Goal: Check status: Check status

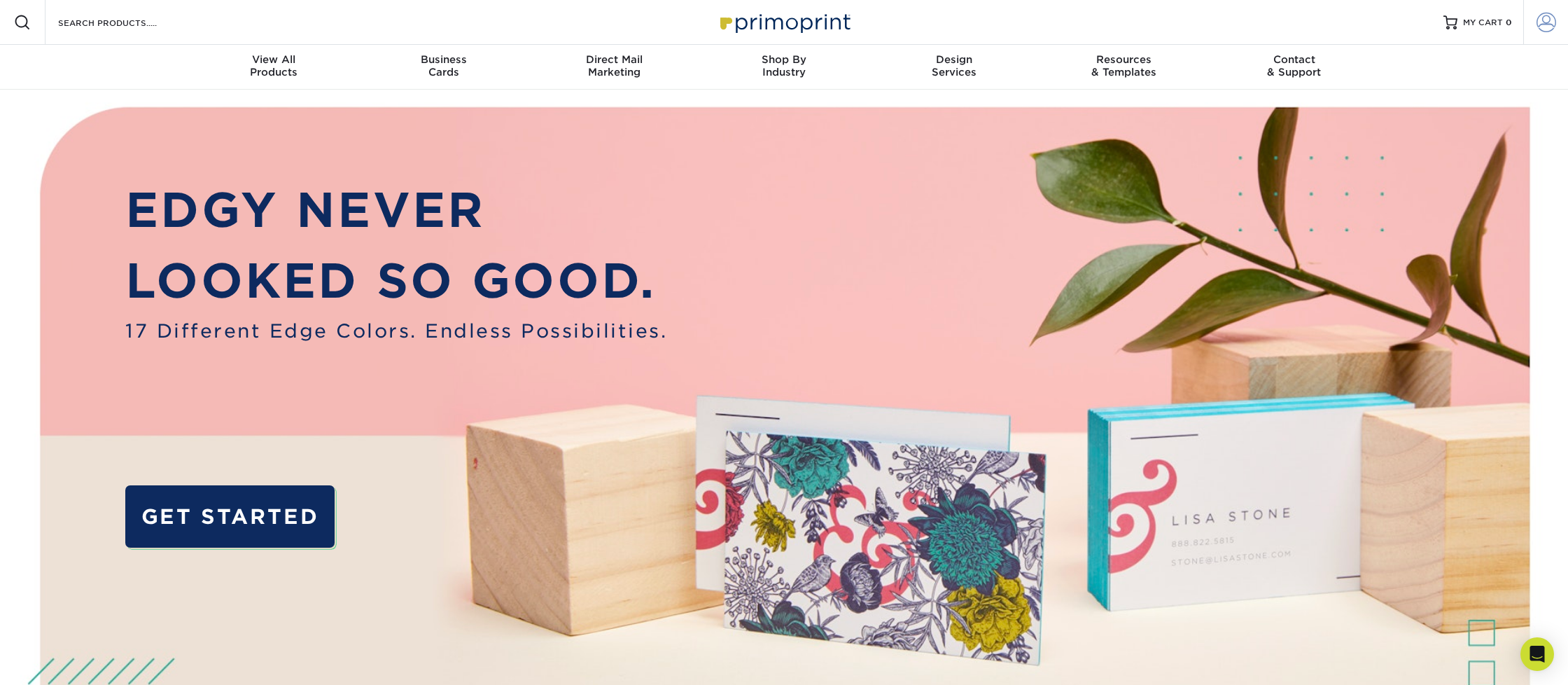
click at [1540, 21] on span at bounding box center [1547, 22] width 20 height 20
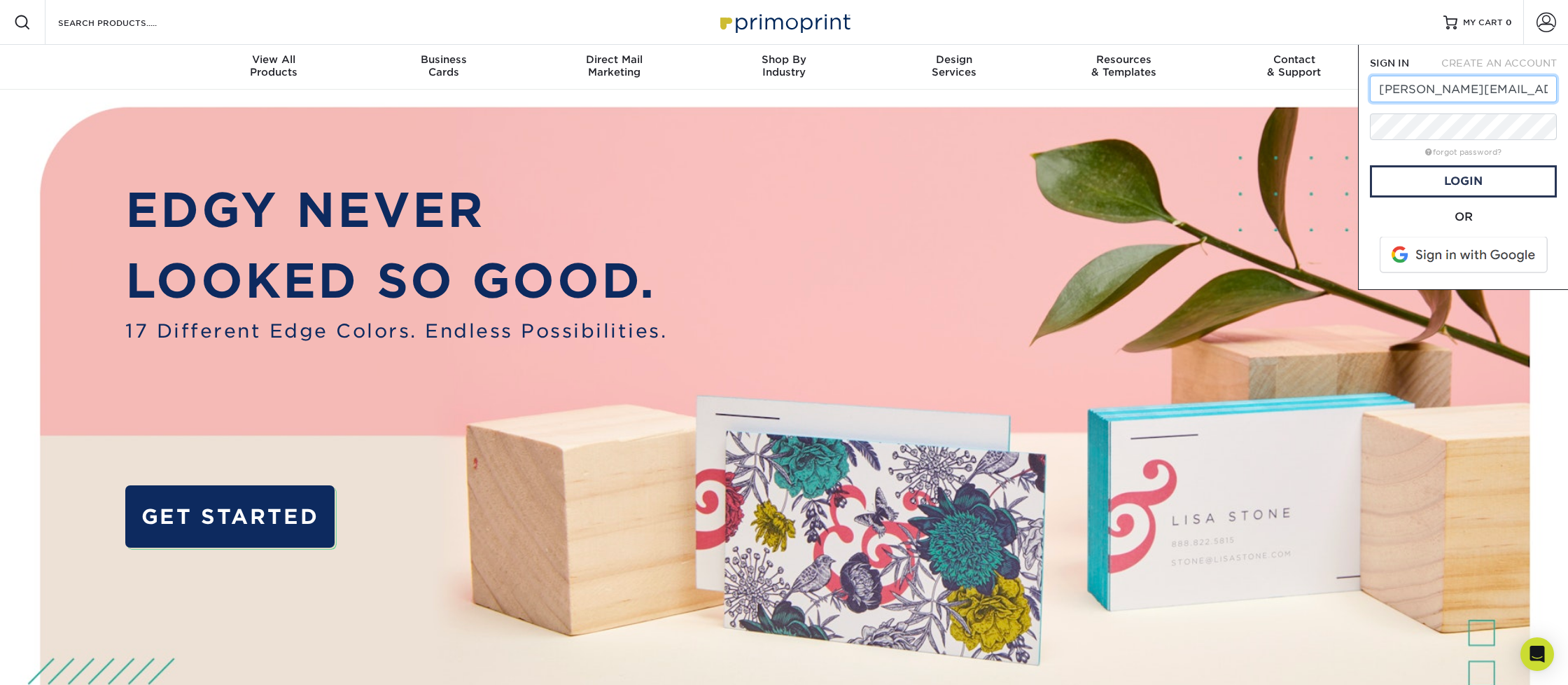
type input "[PERSON_NAME][EMAIL_ADDRESS][DOMAIN_NAME]"
click at [1497, 182] on link "Login" at bounding box center [1463, 182] width 187 height 32
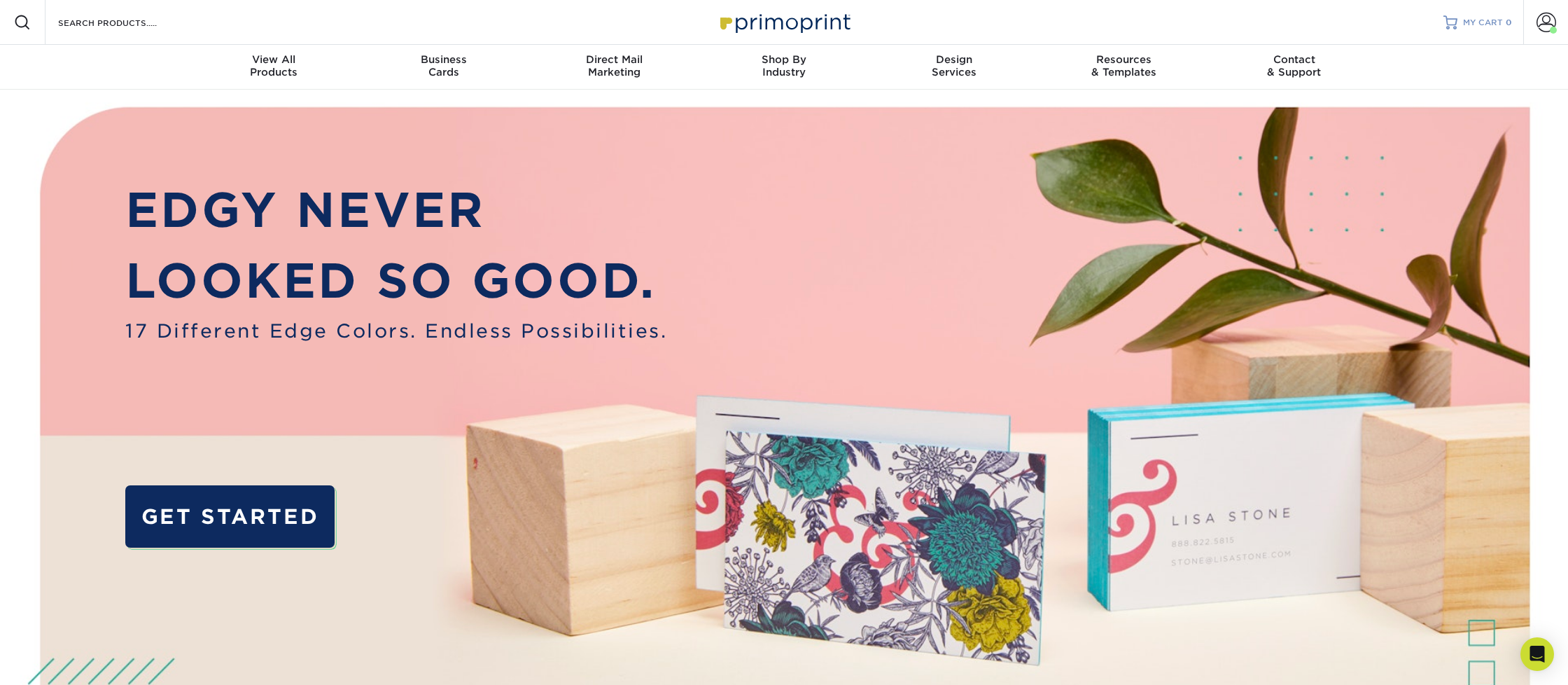
drag, startPoint x: 1547, startPoint y: 25, endPoint x: 1504, endPoint y: 13, distance: 44.6
click at [1547, 25] on span at bounding box center [1547, 22] width 20 height 20
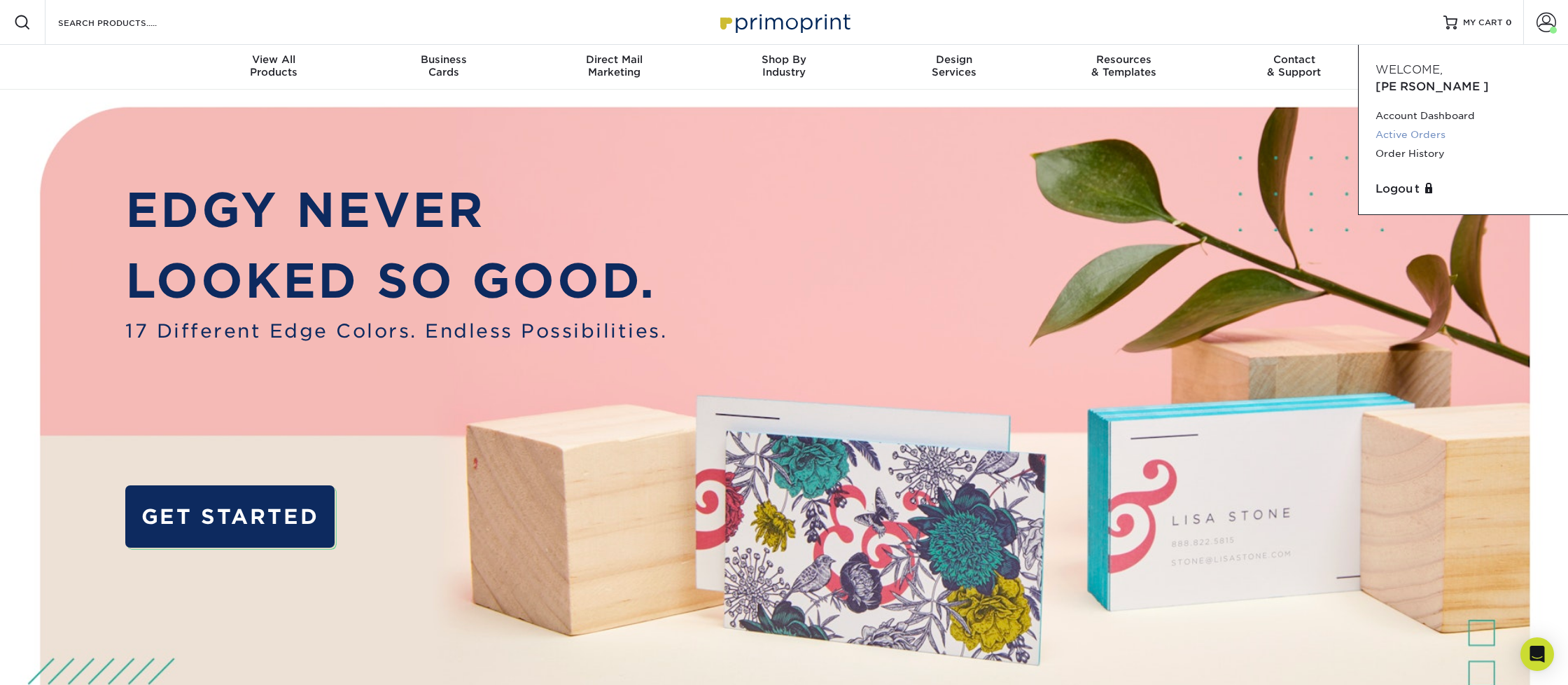
click at [1429, 125] on link "Active Orders" at bounding box center [1463, 134] width 176 height 19
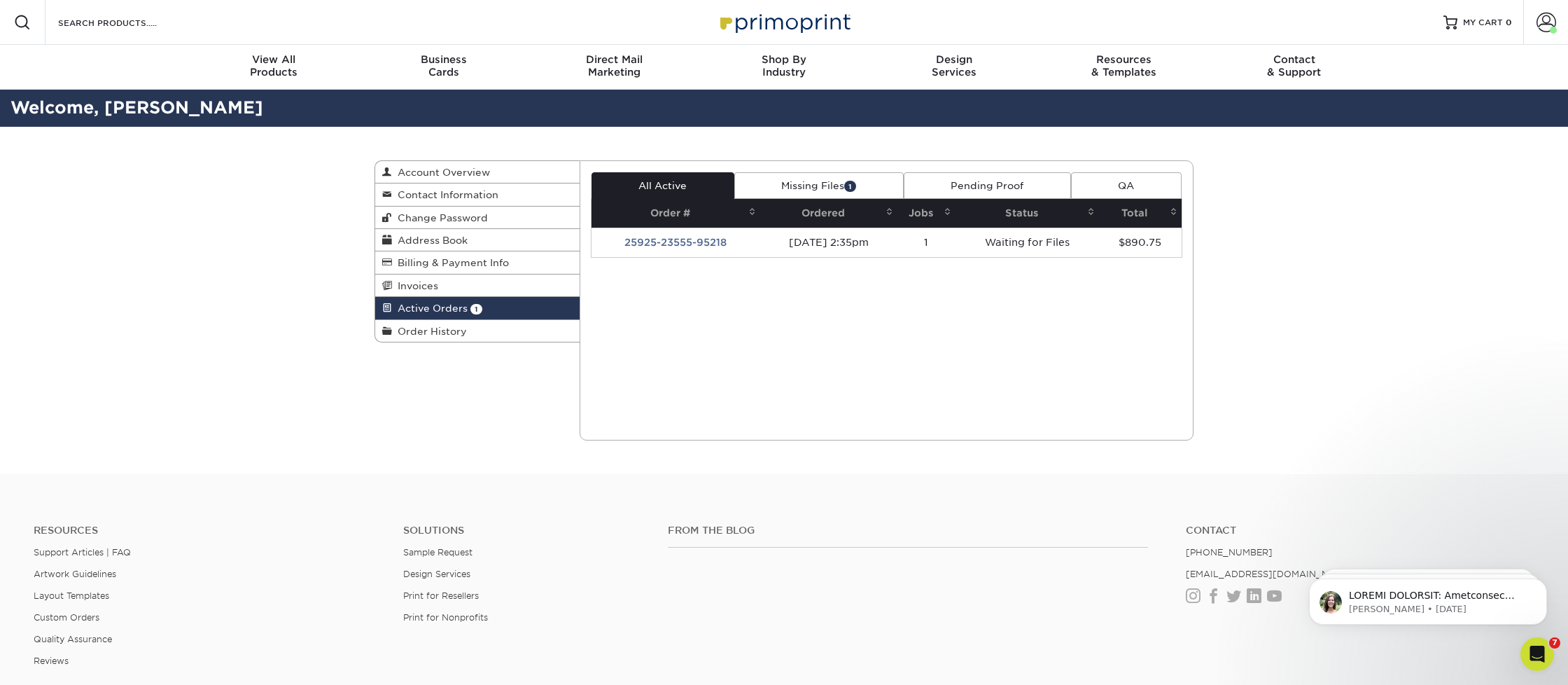
click at [803, 185] on link "Missing Files 1" at bounding box center [819, 186] width 170 height 27
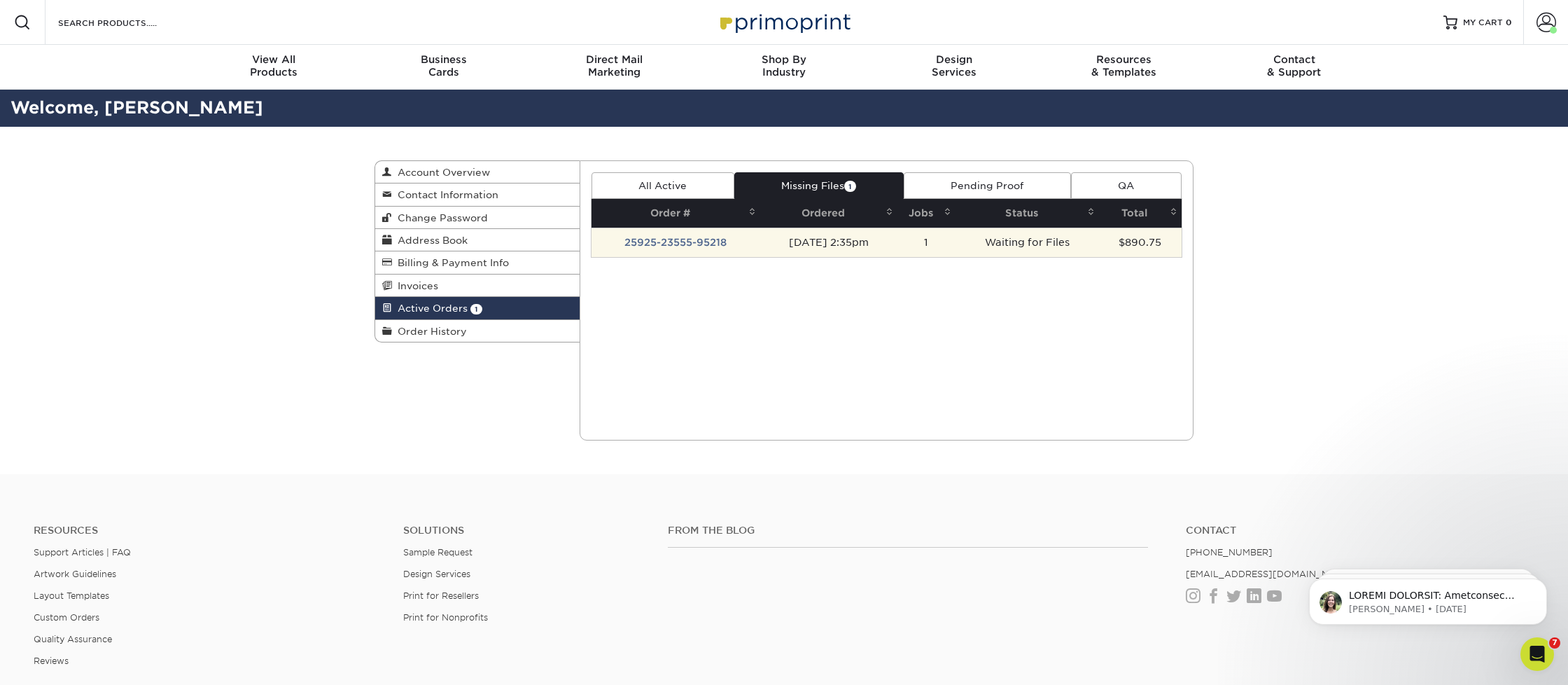
click at [718, 241] on td "25925-23555-95218" at bounding box center [677, 242] width 170 height 30
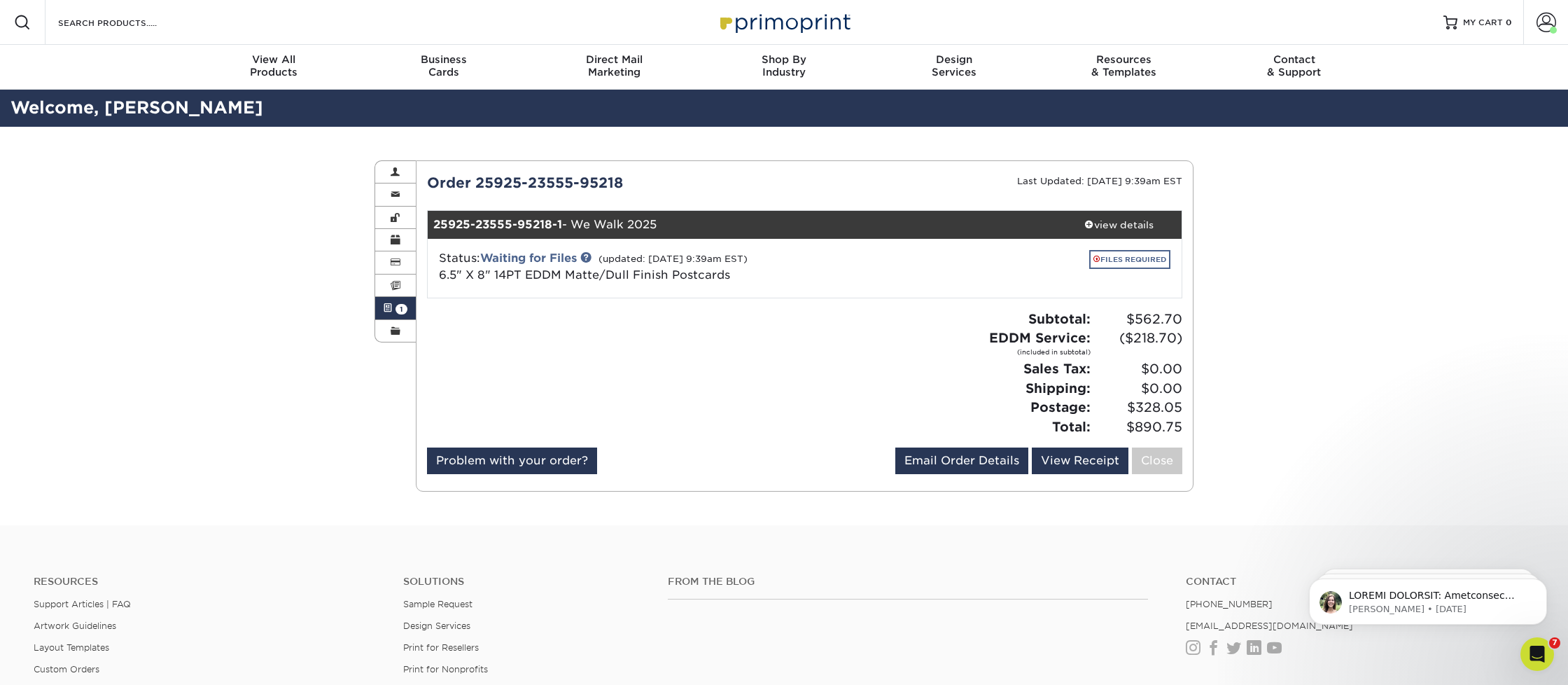
click at [1140, 262] on link "FILES REQUIRED" at bounding box center [1130, 259] width 81 height 19
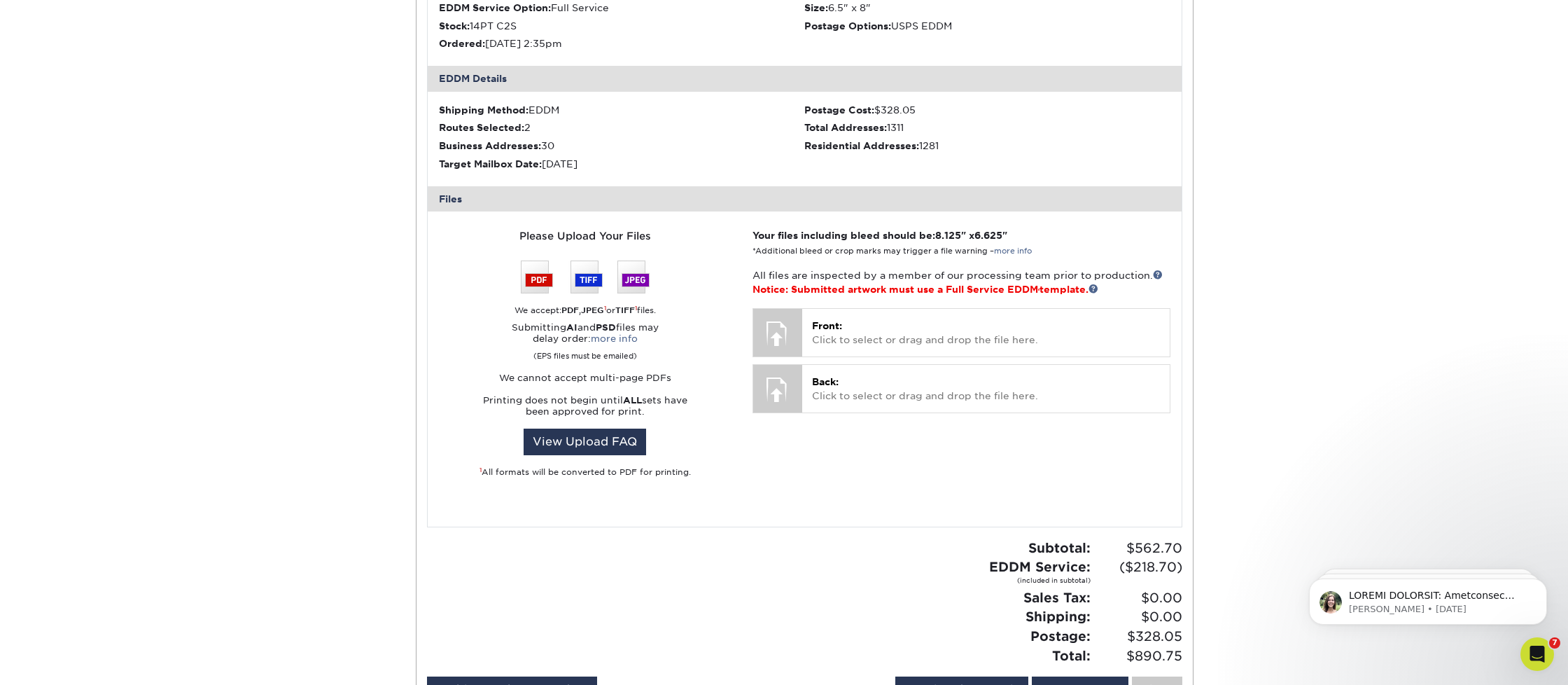
scroll to position [402, 0]
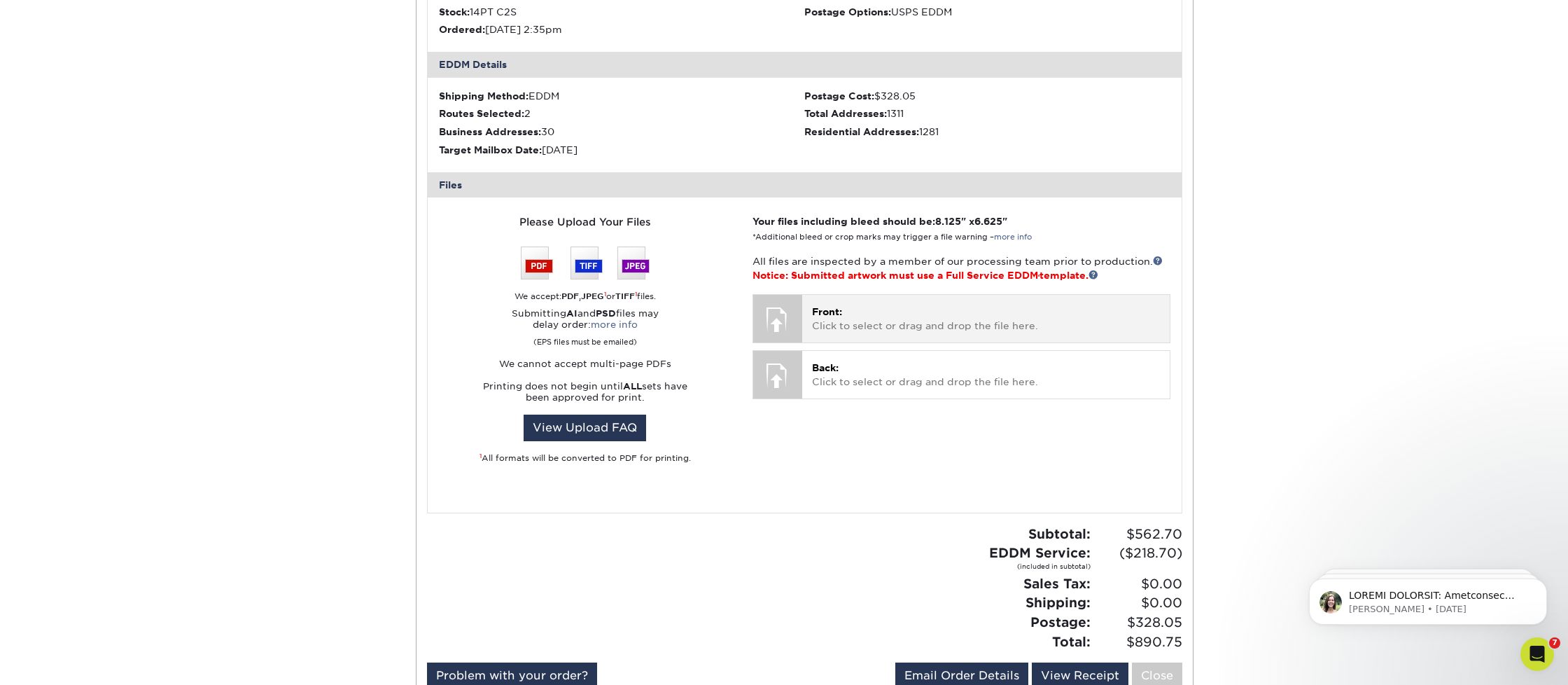
click at [974, 317] on p "Front: Click to select or drag and drop the file here." at bounding box center [985, 319] width 348 height 29
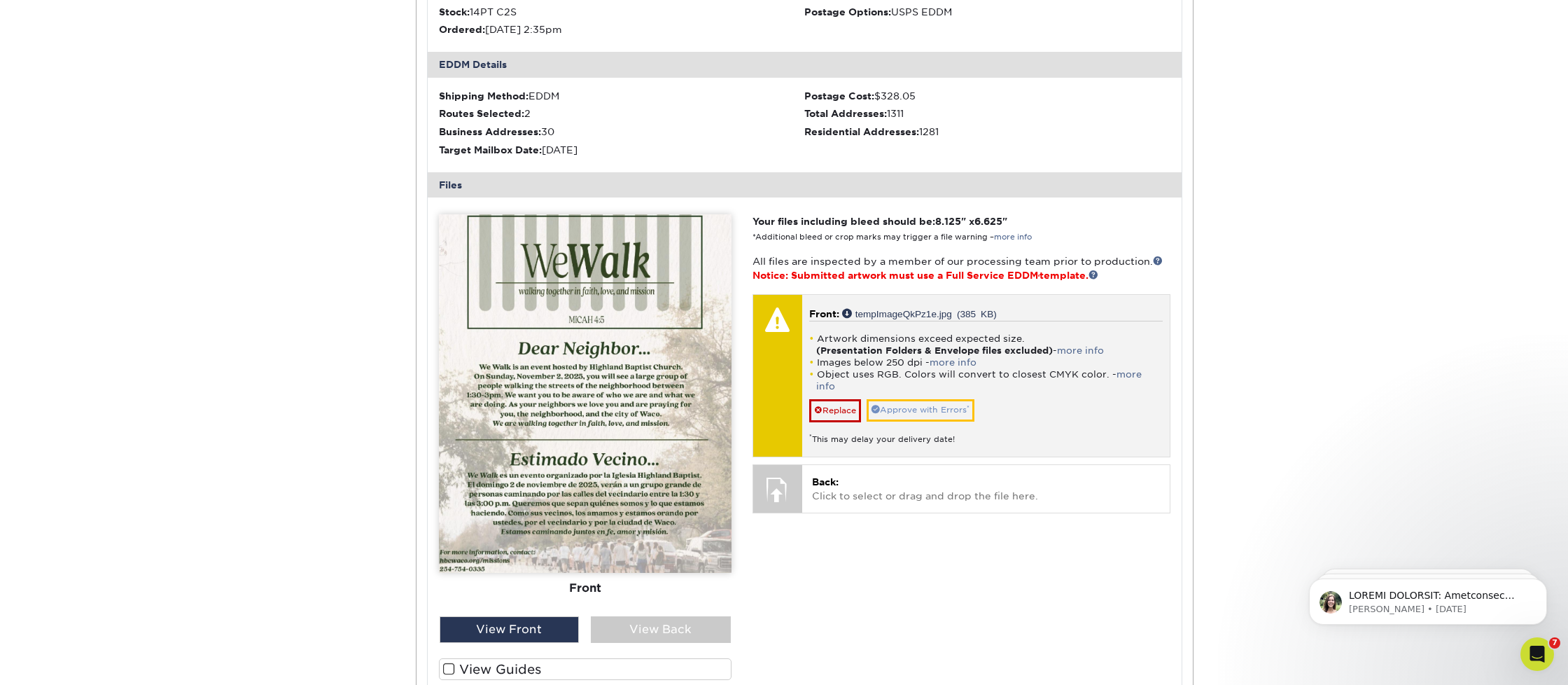
click at [930, 399] on link "Approve with Errors *" at bounding box center [920, 410] width 108 height 21
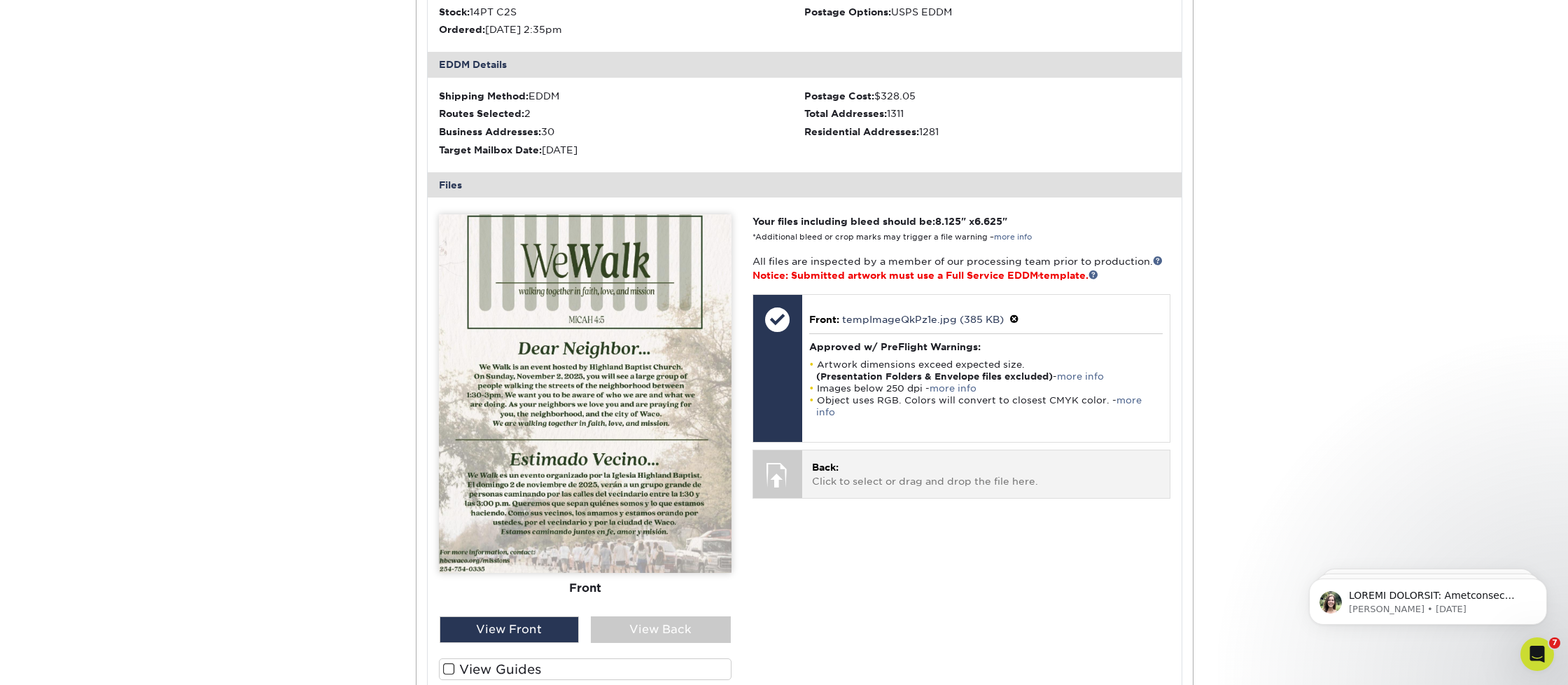
click at [957, 469] on div "Back: Click to select or drag and drop the file here. Choose file" at bounding box center [985, 474] width 367 height 47
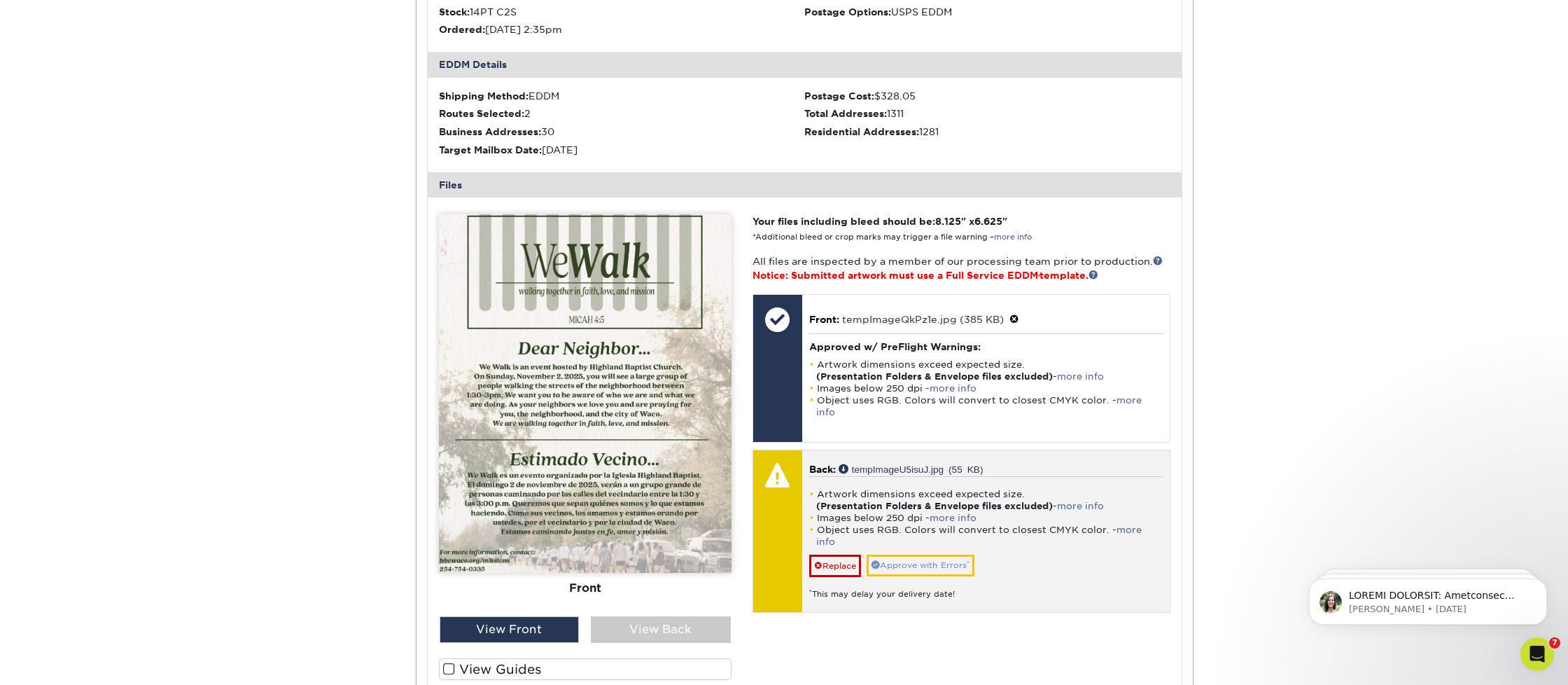
click at [944, 554] on link "Approve with Errors *" at bounding box center [920, 565] width 108 height 21
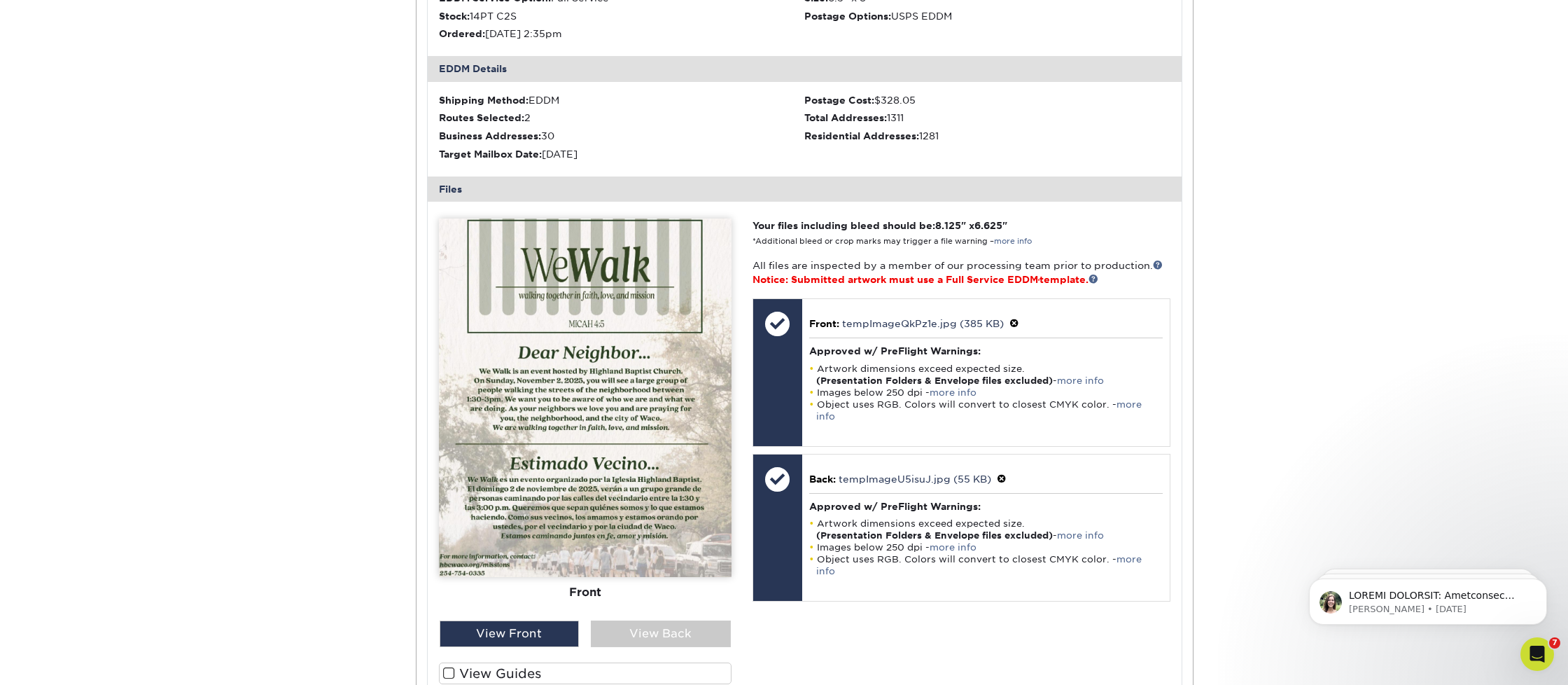
scroll to position [400, 0]
